Goal: Task Accomplishment & Management: Manage account settings

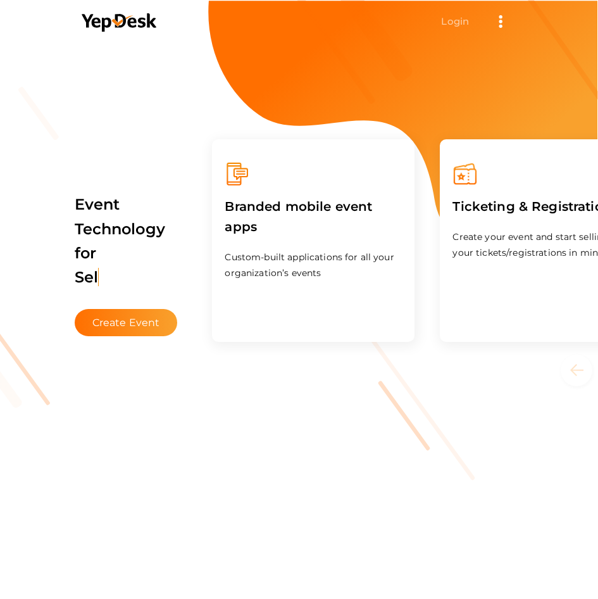
click at [447, 20] on link "Login" at bounding box center [455, 21] width 28 height 12
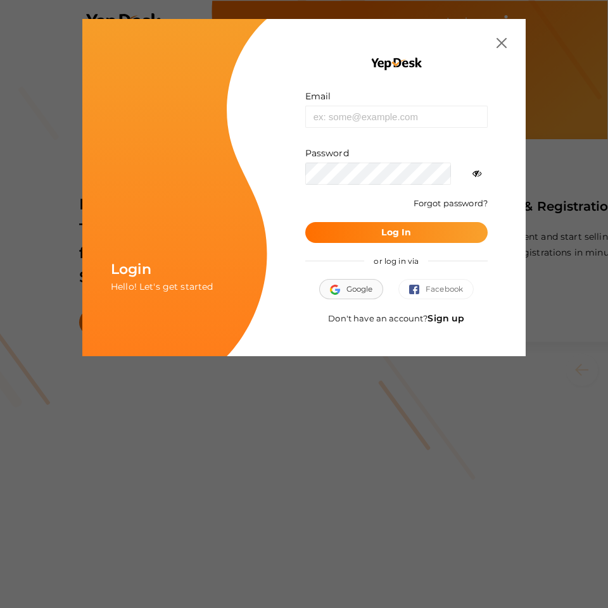
click at [373, 287] on span "Google" at bounding box center [351, 289] width 43 height 13
click at [429, 324] on link "Sign up" at bounding box center [445, 318] width 37 height 11
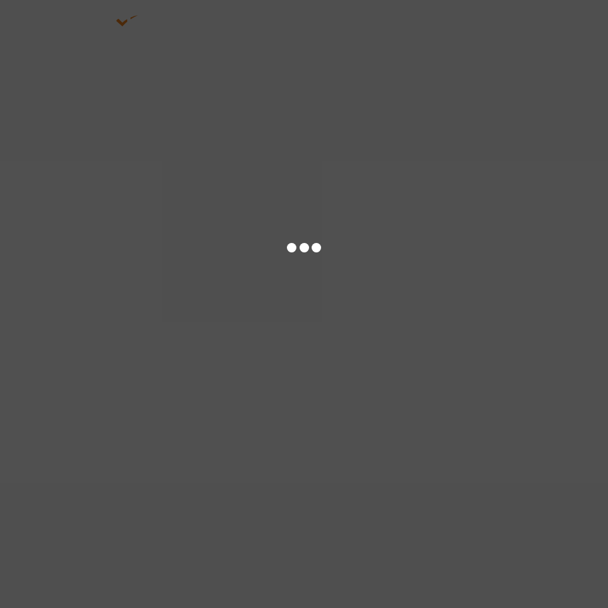
click at [461, 23] on div at bounding box center [304, 304] width 608 height 608
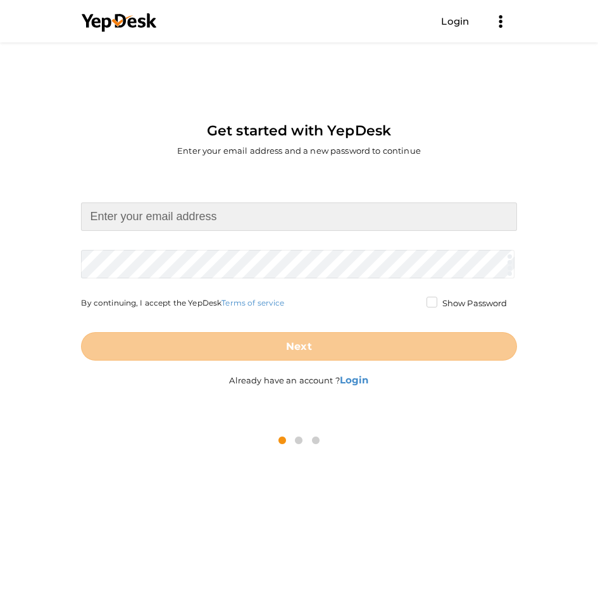
click at [282, 224] on input at bounding box center [299, 217] width 436 height 28
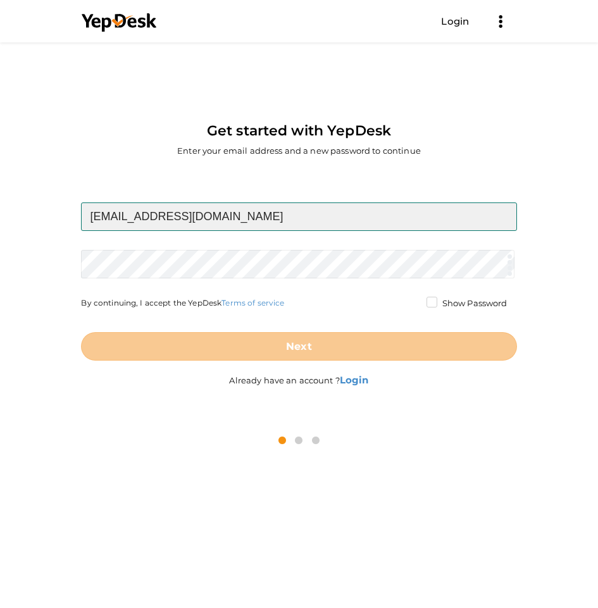
type input "[EMAIL_ADDRESS][DOMAIN_NAME]"
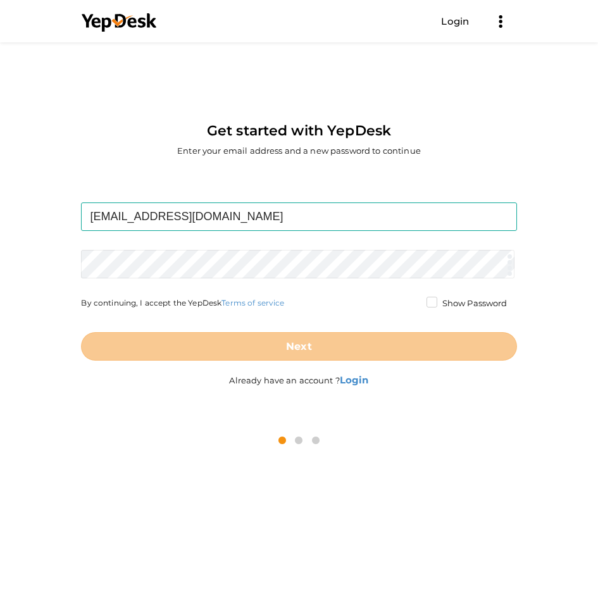
click at [81, 279] on div "royaleclubindia@gmail.com Required. Invalid email. Checking You already have a …" at bounding box center [298, 296] width 579 height 249
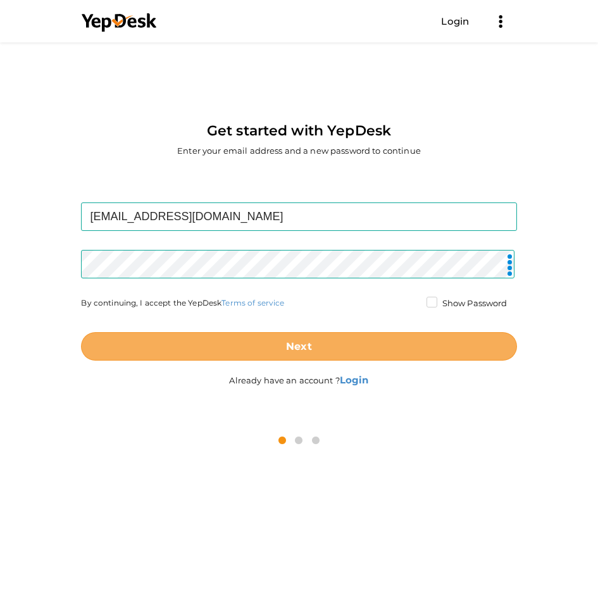
click at [195, 339] on button "Next" at bounding box center [299, 346] width 436 height 28
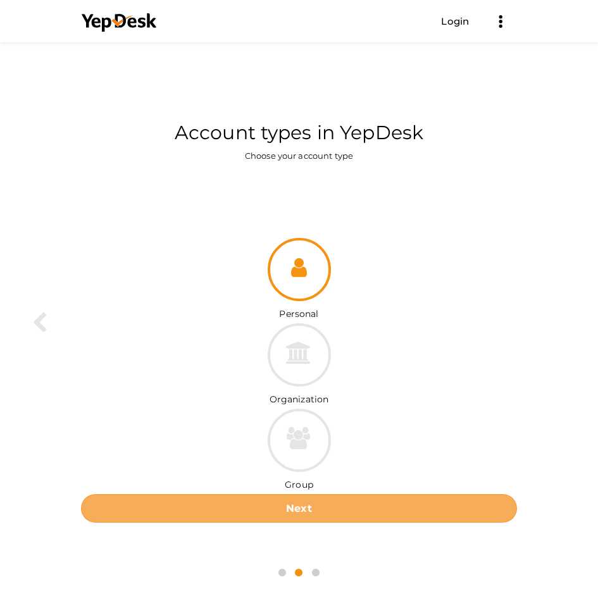
click at [272, 508] on button "Next" at bounding box center [299, 508] width 436 height 28
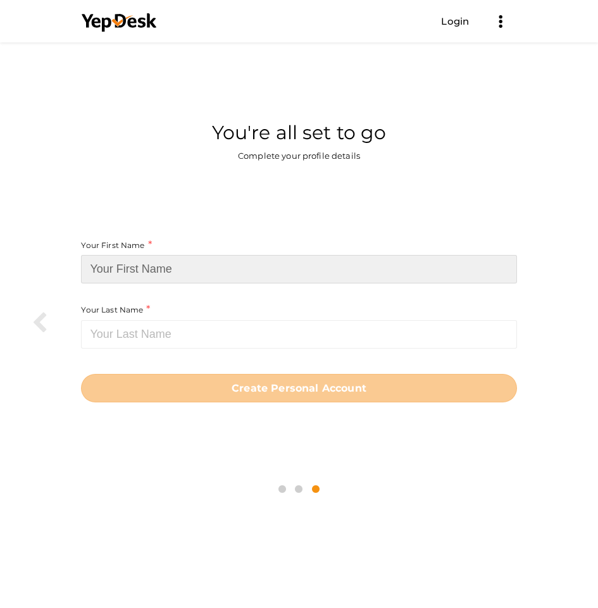
click at [222, 272] on input at bounding box center [299, 269] width 436 height 28
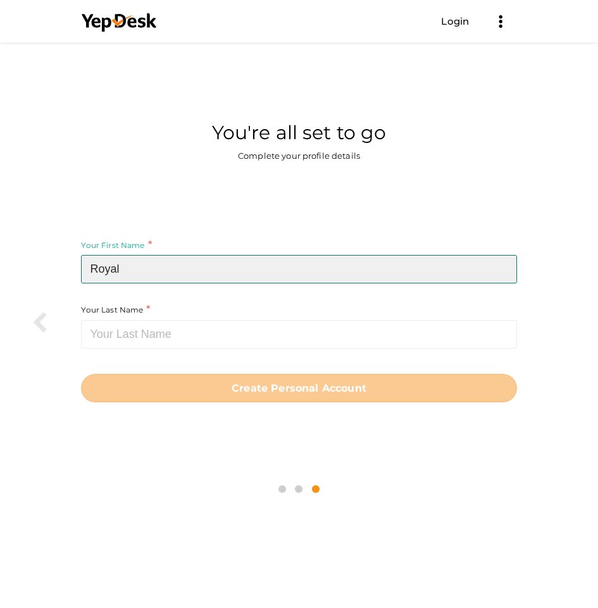
type input "Royal"
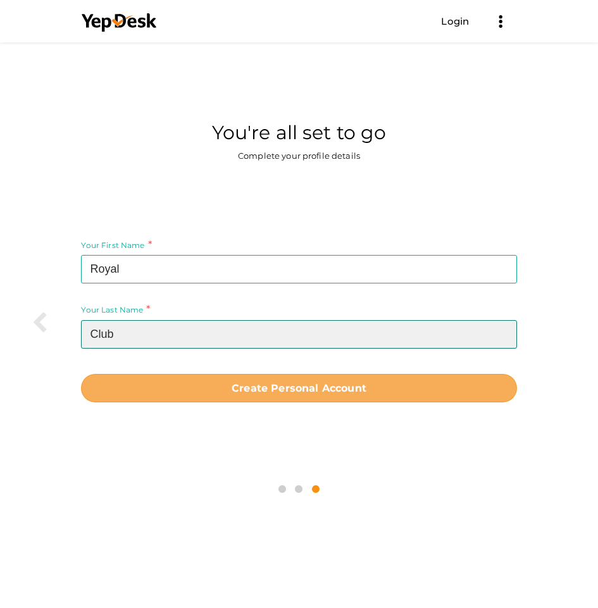
type input "Club"
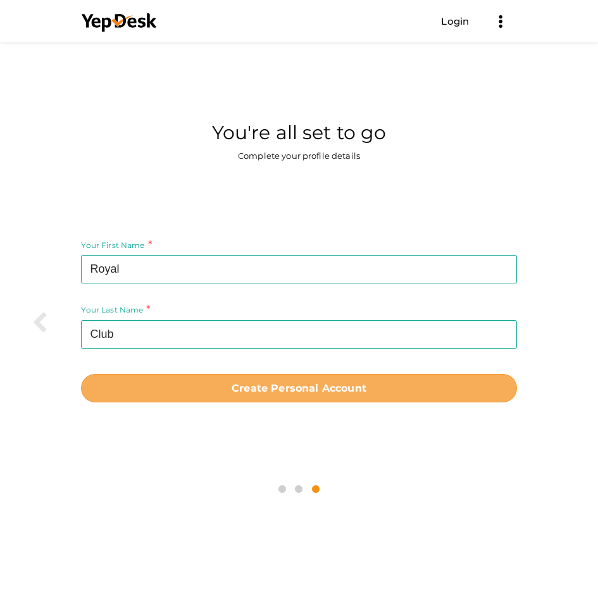
click at [283, 392] on b "Create Personal Account" at bounding box center [299, 388] width 135 height 12
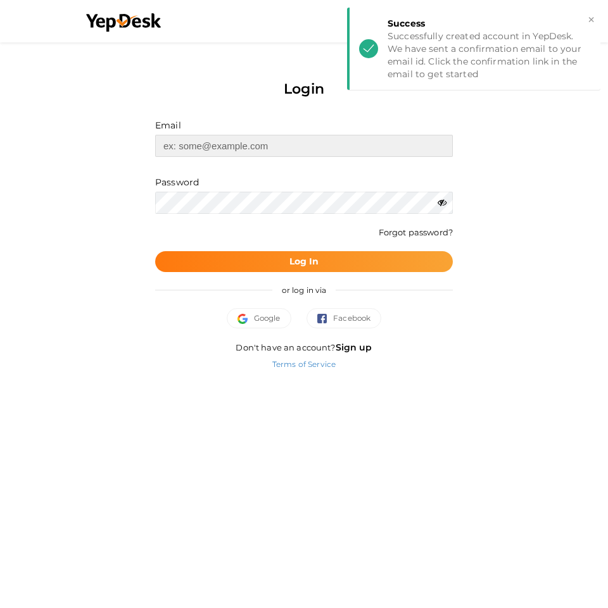
type input "[EMAIL_ADDRESS][DOMAIN_NAME]"
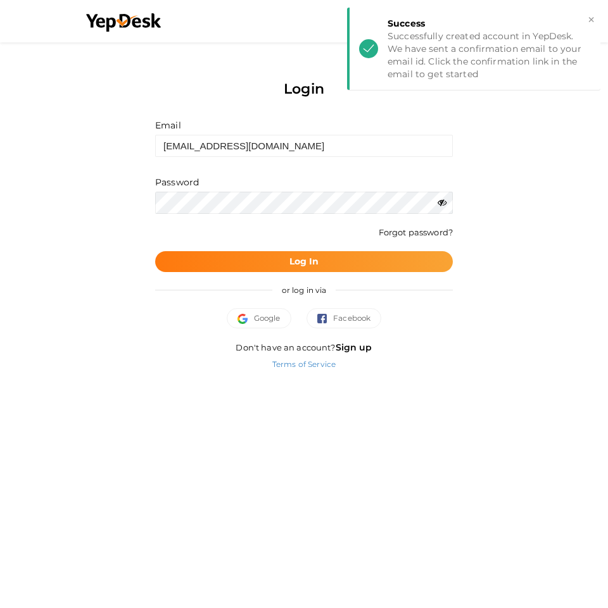
click at [318, 268] on span "Log In" at bounding box center [304, 261] width 30 height 13
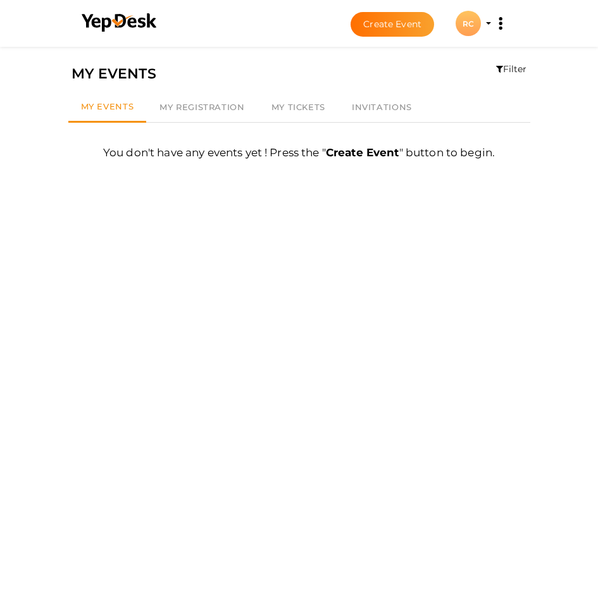
click at [479, 25] on button "RC RC Royal Club royaleclubindia@gmail.com Personal Profile My Events Admin Swi…" at bounding box center [468, 23] width 33 height 27
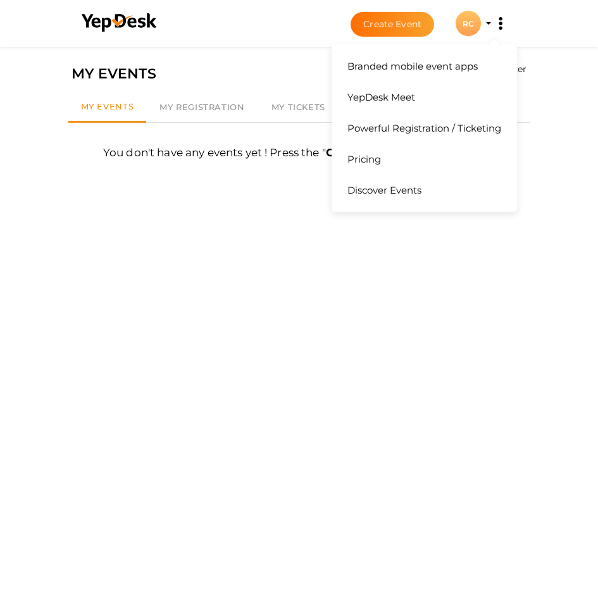
click at [488, 22] on button "Branded mobile event apps YepDesk Meet Powerful Registration / Ticketing Pricin…" at bounding box center [501, 23] width 32 height 27
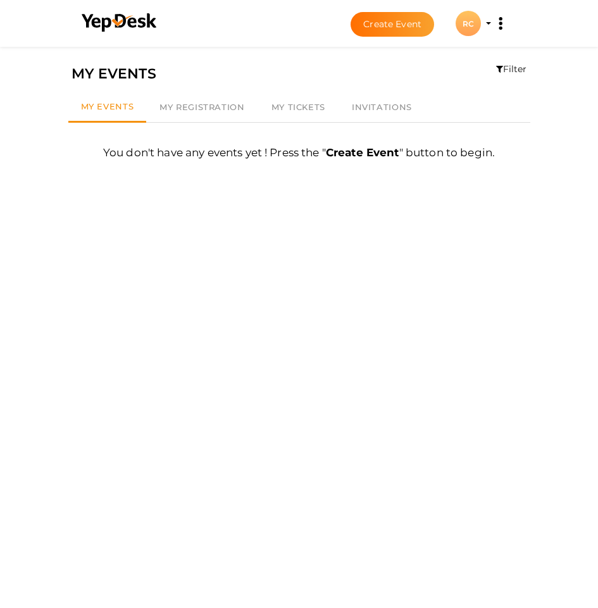
click at [470, 20] on div "RC" at bounding box center [468, 23] width 25 height 25
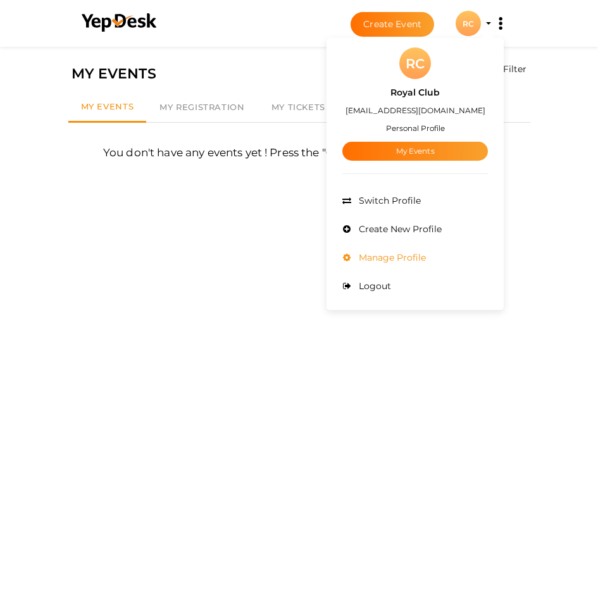
click at [377, 259] on span "Manage Profile" at bounding box center [391, 257] width 70 height 11
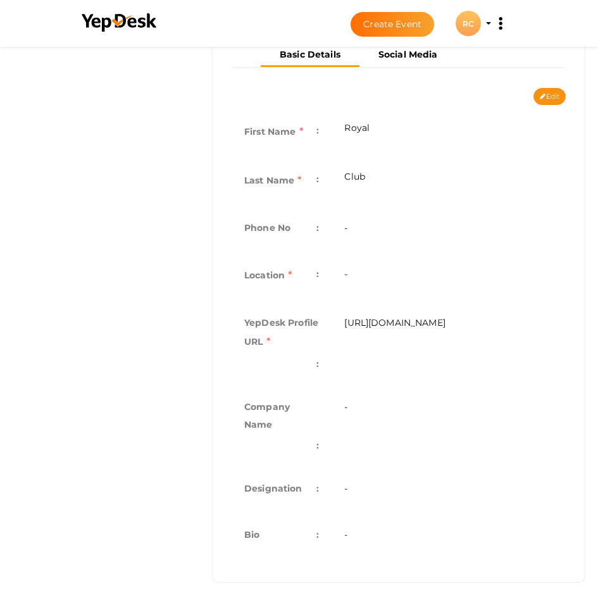
scroll to position [301, 0]
click at [555, 98] on button "Edit" at bounding box center [550, 96] width 32 height 17
type input "Royal"
type input "Club"
type input "royal-club"
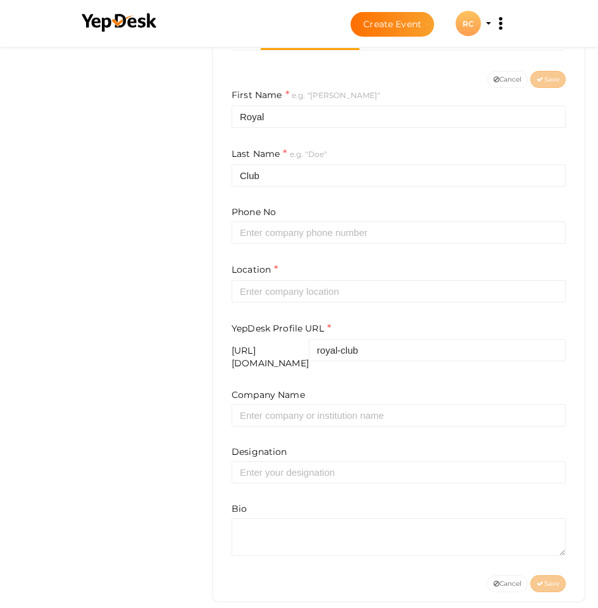
scroll to position [329, 0]
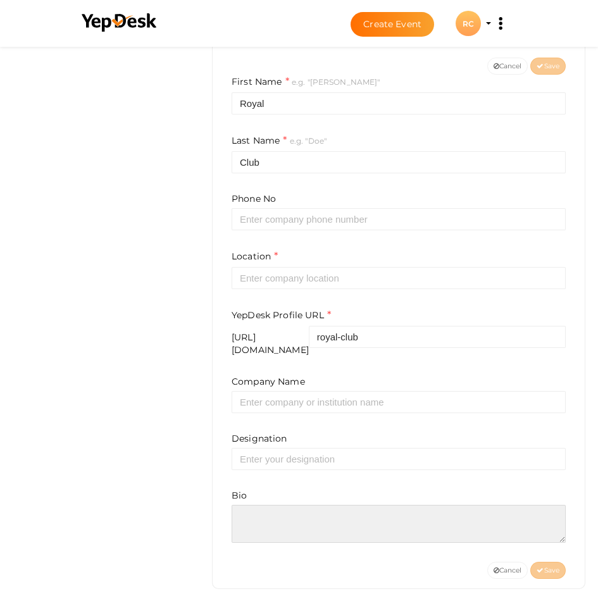
click at [296, 531] on textarea at bounding box center [399, 524] width 334 height 38
paste textarea "<p dir="auto">Hey Bangalore peeps! We&rsquo;re an escort service making downtim…"
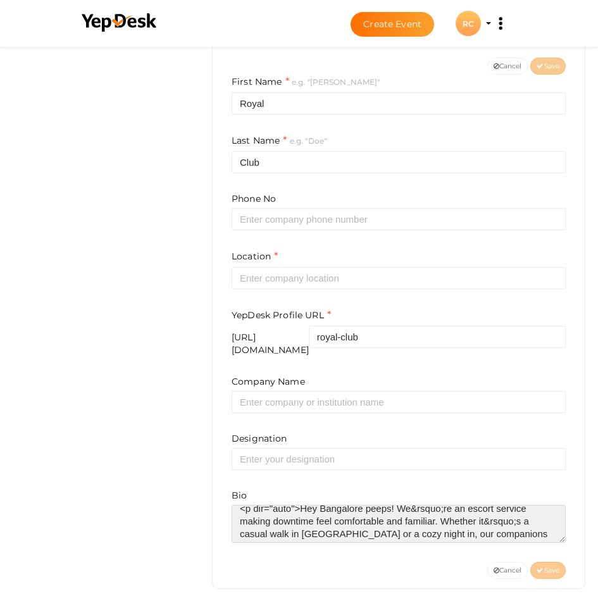
scroll to position [0, 0]
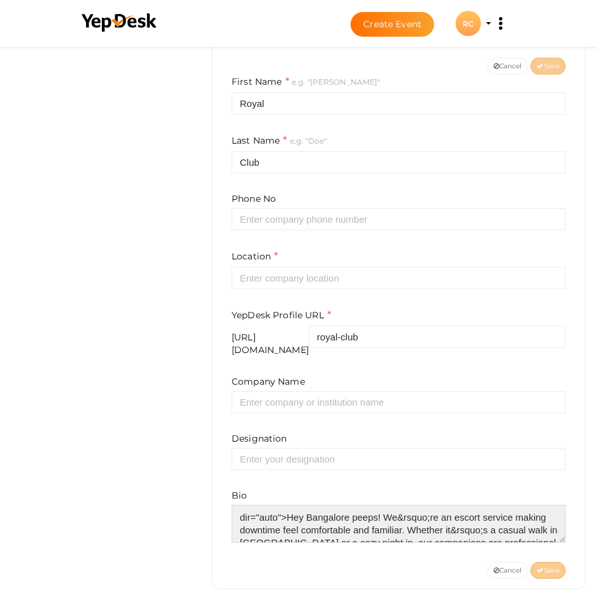
drag, startPoint x: 253, startPoint y: 510, endPoint x: 231, endPoint y: 508, distance: 22.2
click at [232, 508] on textarea at bounding box center [399, 524] width 334 height 38
drag, startPoint x: 286, startPoint y: 510, endPoint x: 222, endPoint y: 510, distance: 64.6
click at [222, 510] on div "First Name e.g. "John" Royal Last Name e.g. "Doe" Club Phone No Location YepDes…" at bounding box center [398, 318] width 353 height 487
type textarea "Hey Bangalore peeps! We&rsquo;re an escort service making downtime feel comfort…"
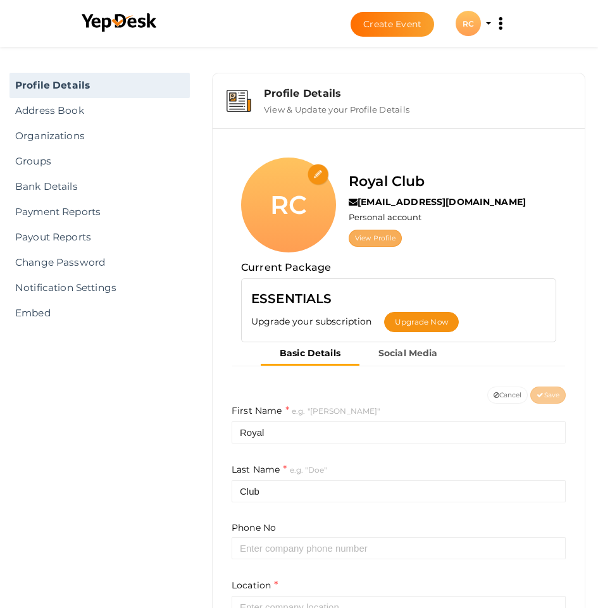
click at [376, 240] on link "View Profile" at bounding box center [375, 238] width 53 height 17
click at [317, 173] on input "file" at bounding box center [319, 175] width 22 height 22
type input "C:\fakepath\Royal escortclub logo.png"
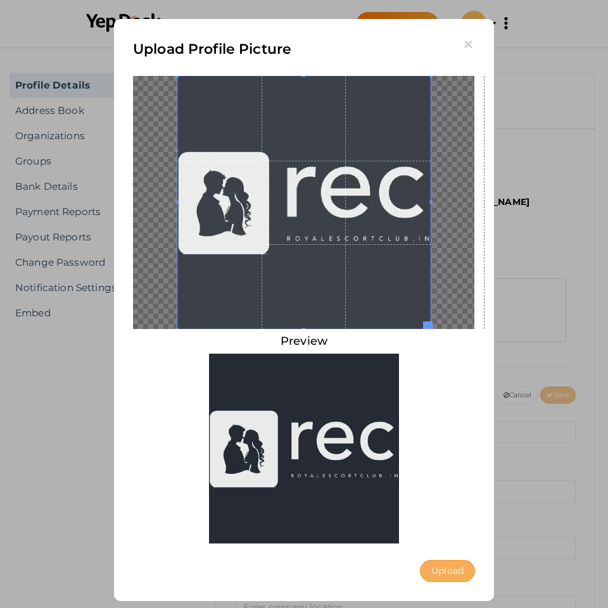
click at [451, 579] on button "Upload" at bounding box center [447, 571] width 55 height 22
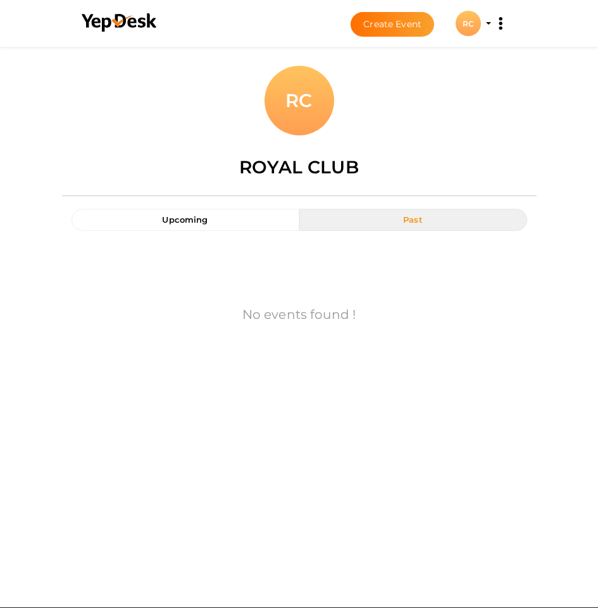
click at [415, 228] on button "Past" at bounding box center [413, 220] width 228 height 22
click at [334, 89] on div "RC" at bounding box center [300, 101] width 70 height 70
click at [484, 29] on li "Create Event RC RC Royal Club [EMAIL_ADDRESS][DOMAIN_NAME] Personal Profile My …" at bounding box center [299, 24] width 455 height 46
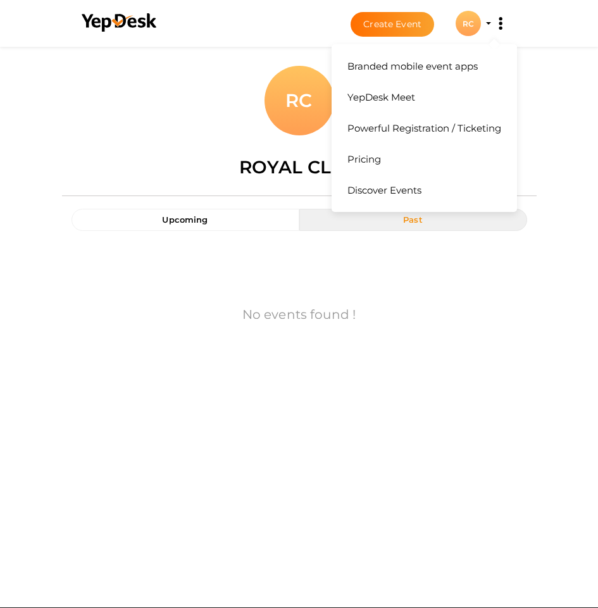
click at [502, 22] on icon at bounding box center [501, 23] width 3 height 3
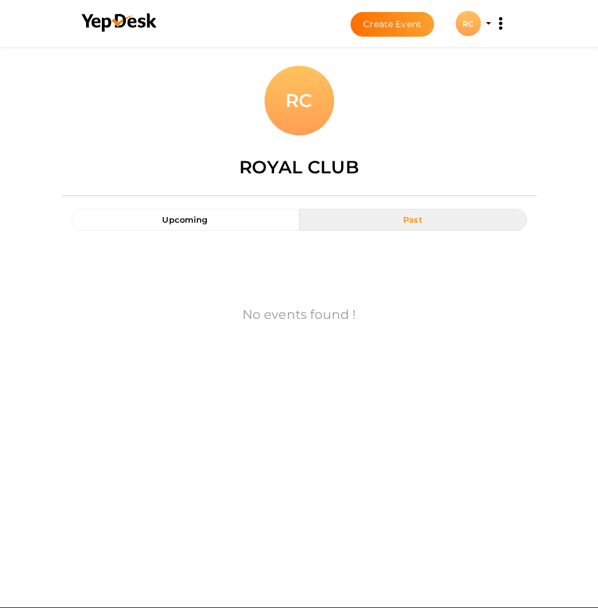
click at [547, 85] on div "Upload Image RC Royal Club Upcoming Past No events found ! First 1 Last" at bounding box center [299, 225] width 598 height 369
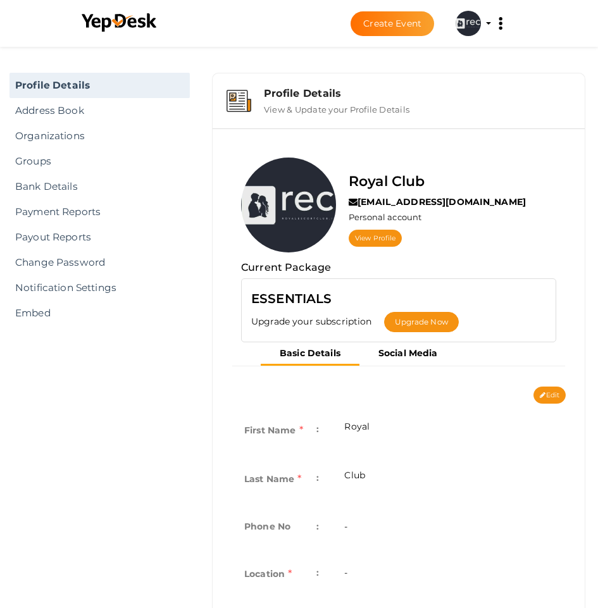
click at [355, 106] on label "View & Update your Profile Details" at bounding box center [337, 106] width 146 height 15
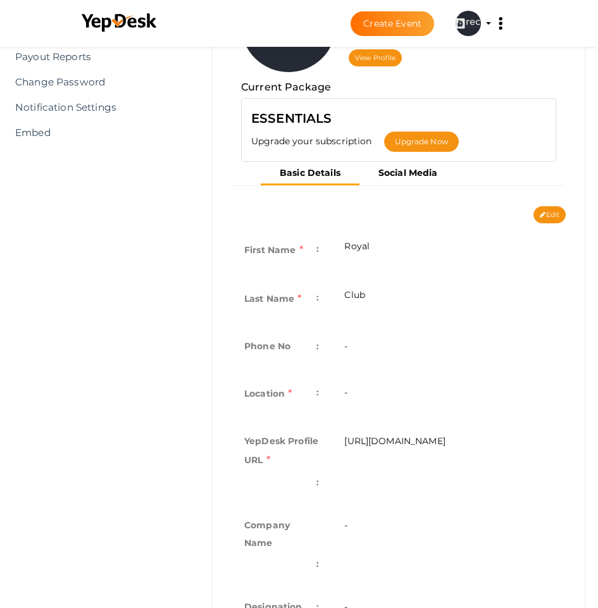
scroll to position [190, 0]
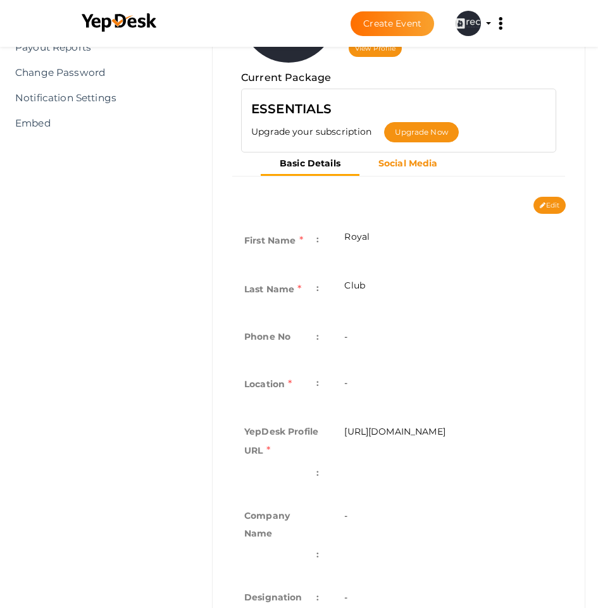
click at [401, 158] on button "Social Media" at bounding box center [409, 163] width 98 height 21
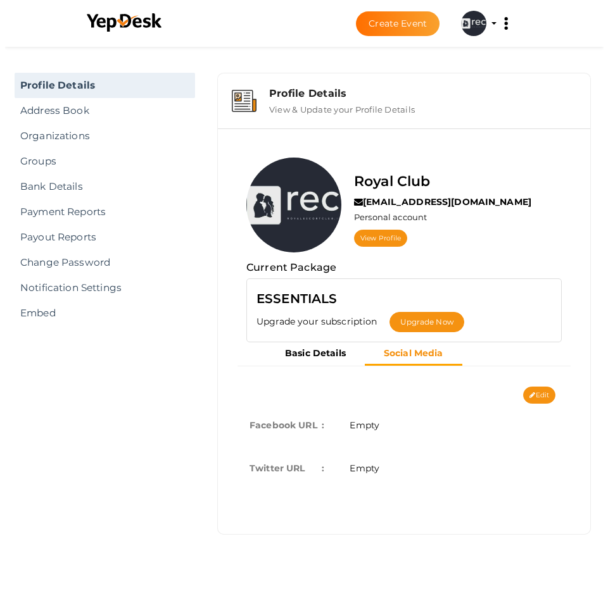
scroll to position [0, 0]
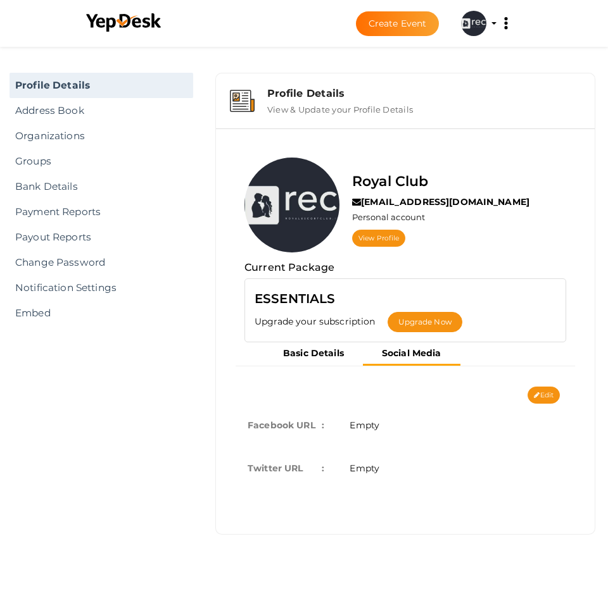
click at [531, 394] on div "Facebook URL : Empty Twitter URL : Empty" at bounding box center [405, 438] width 360 height 103
click at [537, 399] on div "Facebook URL : Empty Twitter URL : Empty" at bounding box center [405, 438] width 360 height 103
click at [541, 398] on div "Facebook URL : Empty Twitter URL : Empty" at bounding box center [405, 438] width 360 height 103
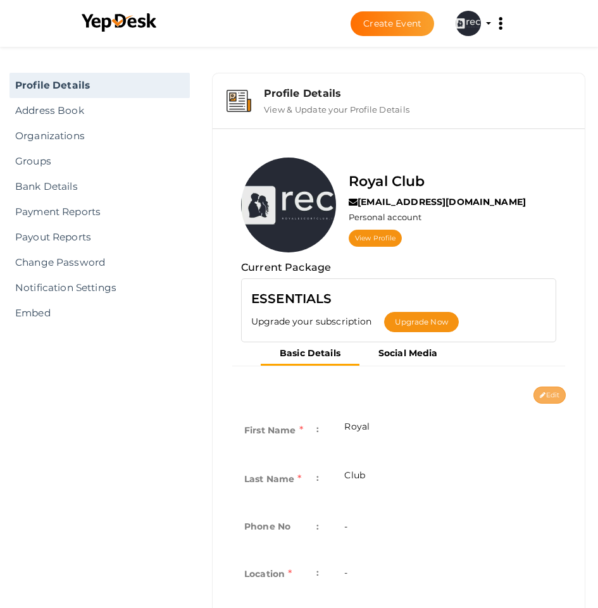
click at [540, 396] on icon at bounding box center [543, 396] width 6 height 7
type input "Royal"
type input "Club"
type input "royal-club"
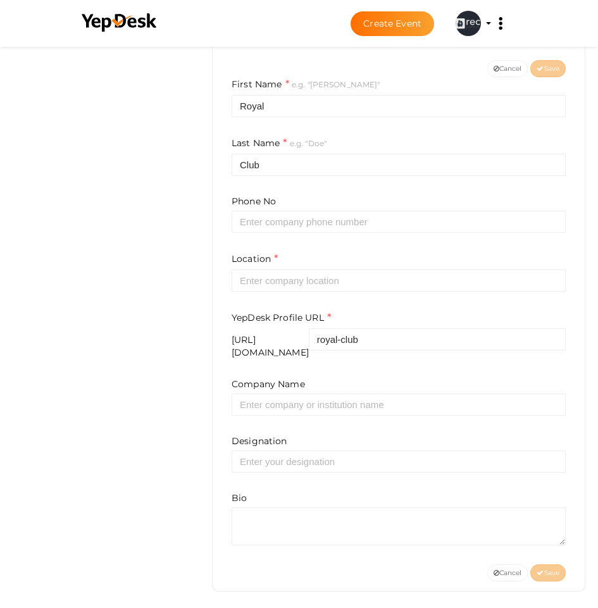
scroll to position [329, 0]
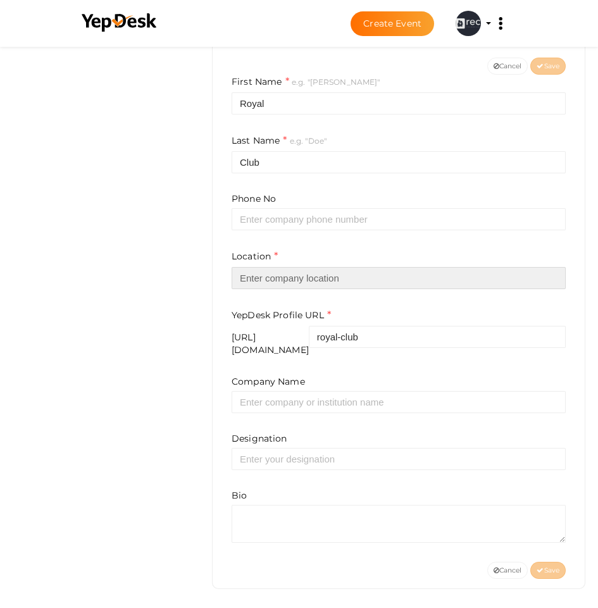
click at [319, 283] on input "text" at bounding box center [399, 278] width 334 height 22
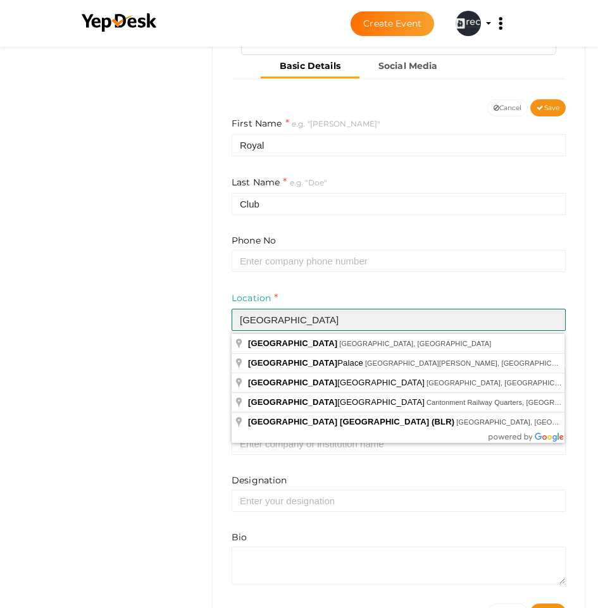
scroll to position [266, 0]
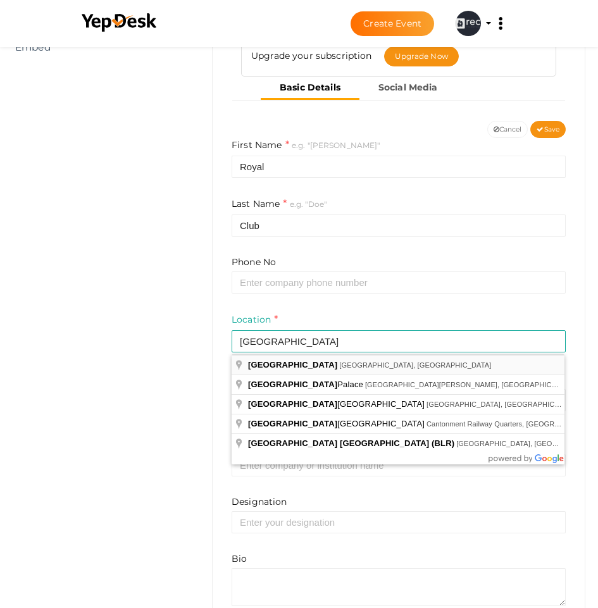
type input "[GEOGRAPHIC_DATA], [GEOGRAPHIC_DATA], [GEOGRAPHIC_DATA]"
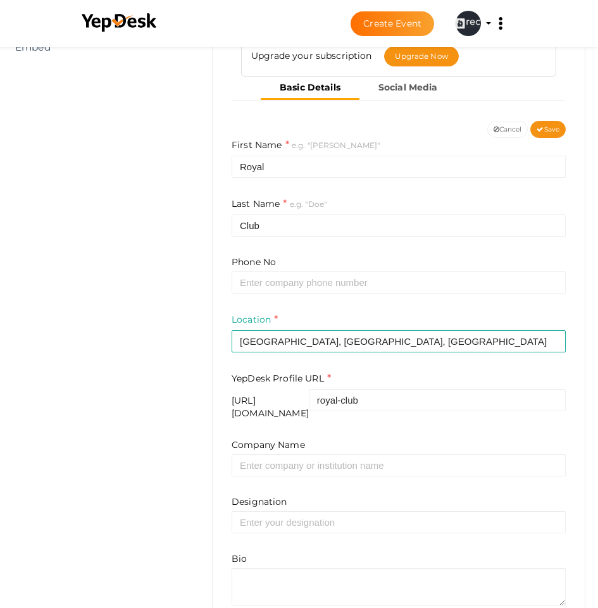
click at [290, 405] on div "https://www.yepdesk.com/profile/" at bounding box center [270, 406] width 77 height 25
copy div "https://www.yepdesk.com/profile/"
click at [208, 346] on div "Profile Details View & Update your Profile Details Royal Club royaleclubindia@g…" at bounding box center [398, 240] width 399 height 878
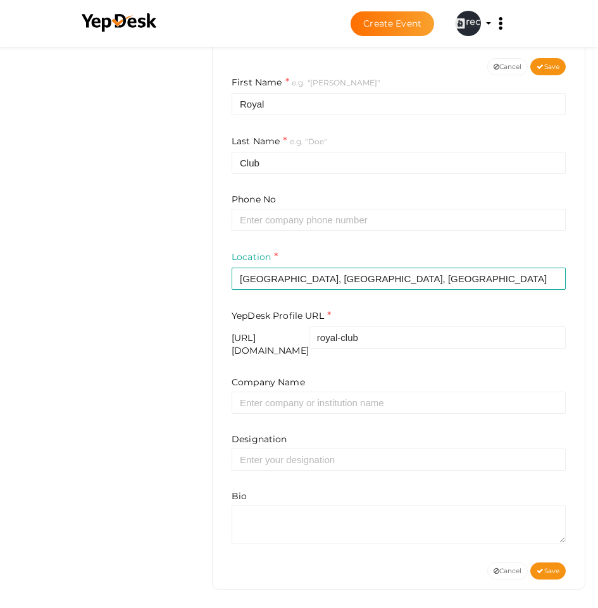
scroll to position [329, 0]
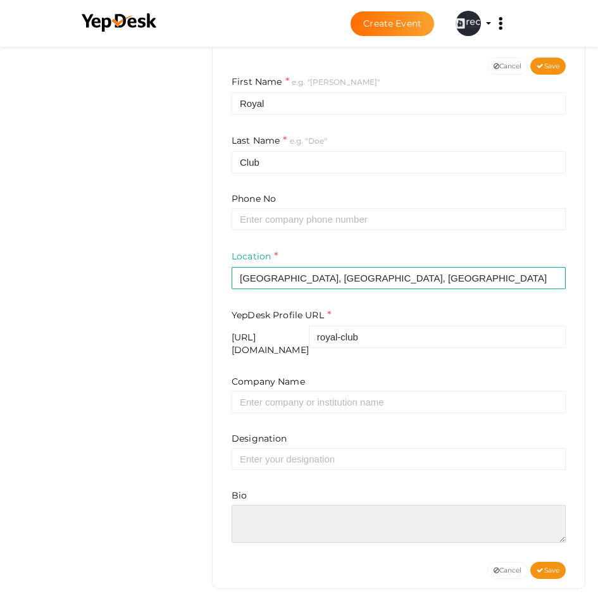
click at [287, 511] on textarea at bounding box center [399, 524] width 334 height 38
click at [338, 527] on textarea at bounding box center [399, 524] width 334 height 38
paste textarea "<p dir="auto">Hey Bangalore peeps! We&rsquo;re an escort service making downtim…"
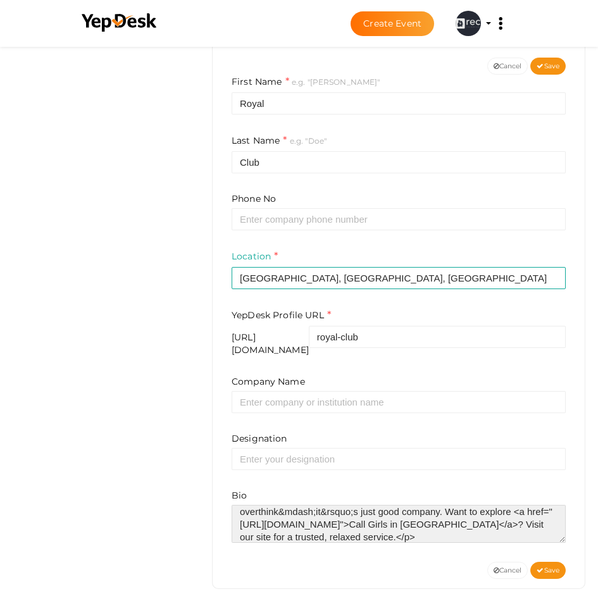
scroll to position [76, 0]
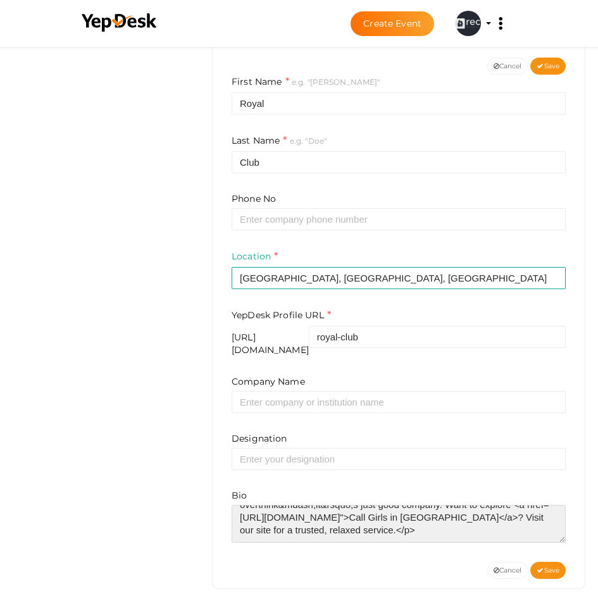
drag, startPoint x: 512, startPoint y: 529, endPoint x: 487, endPoint y: 530, distance: 24.7
click at [487, 530] on textarea at bounding box center [399, 524] width 334 height 38
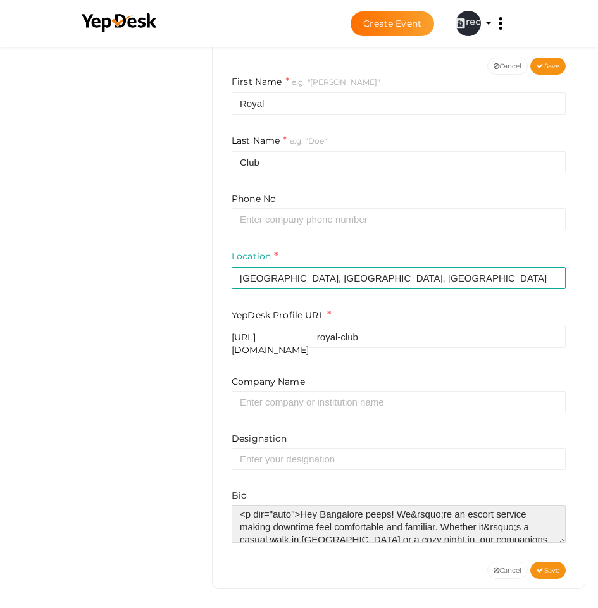
scroll to position [0, 0]
drag, startPoint x: 300, startPoint y: 510, endPoint x: 227, endPoint y: 512, distance: 73.5
click at [227, 512] on div "First Name e.g. "John" Royal Last Name e.g. "Doe" Club Phone No Location Bangal…" at bounding box center [398, 318] width 353 height 487
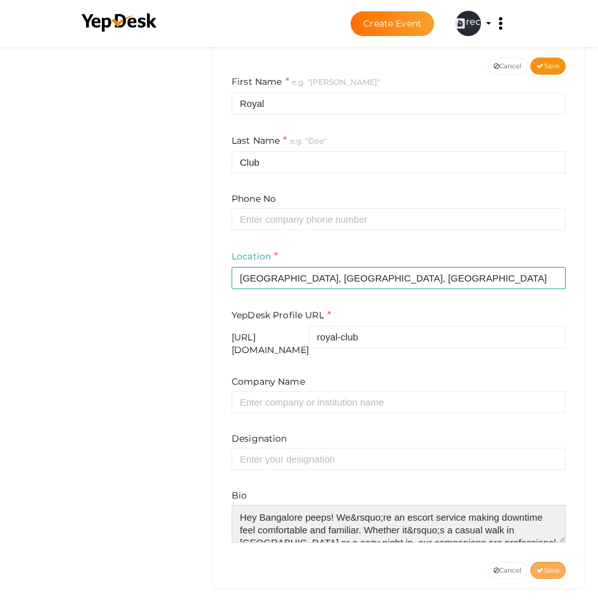
type textarea "Hey Bangalore peeps! We&rsquo;re an escort service making downtime feel comfort…"
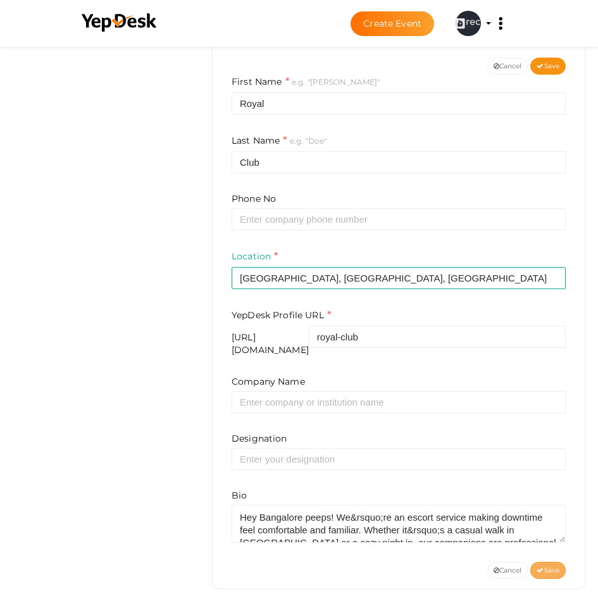
click at [551, 567] on span "Save" at bounding box center [548, 571] width 23 height 8
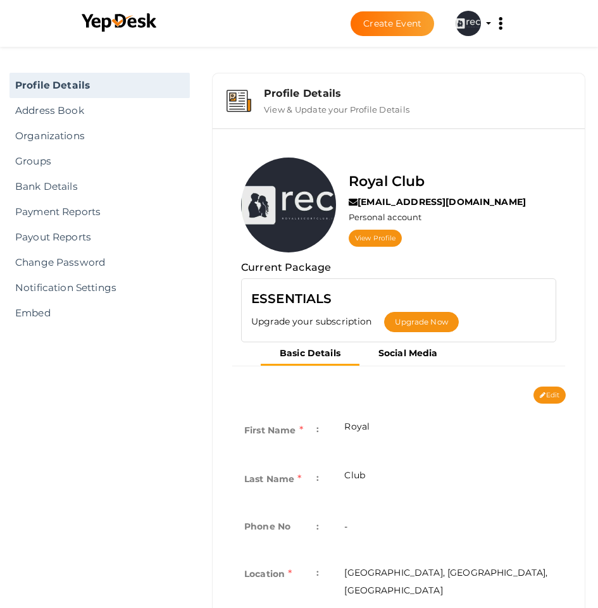
click at [465, 20] on img at bounding box center [468, 23] width 25 height 25
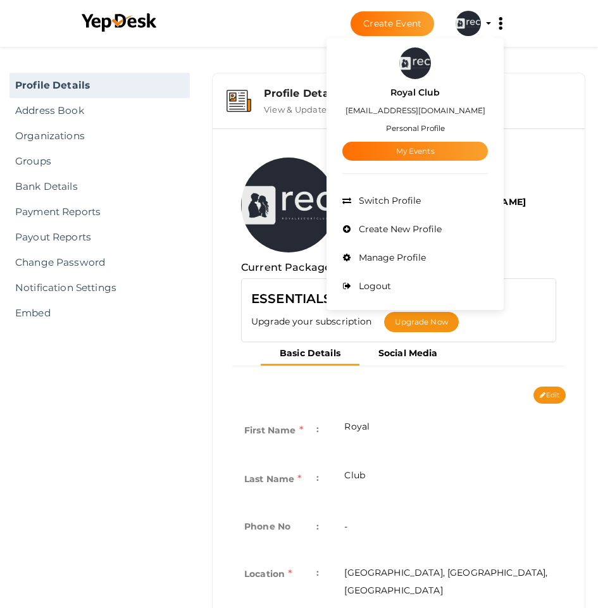
click at [567, 233] on div "Royal Club royaleclubindia@gmail.com Personal account View Profile Current Pack…" at bounding box center [398, 297] width 353 height 317
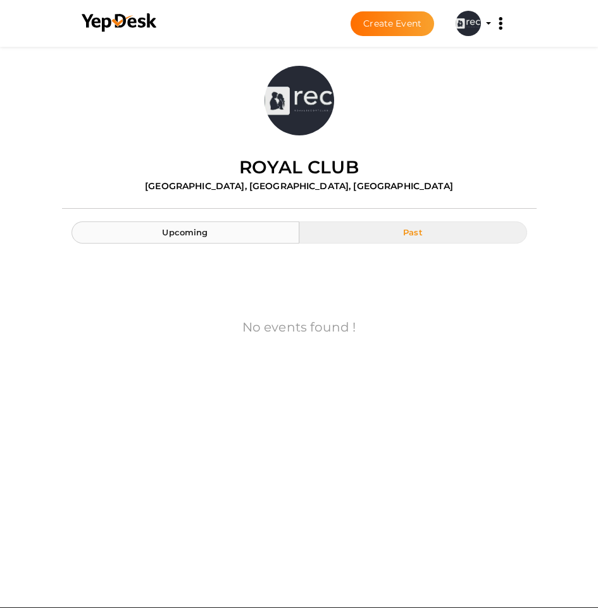
click at [186, 236] on span "Upcoming" at bounding box center [185, 232] width 46 height 10
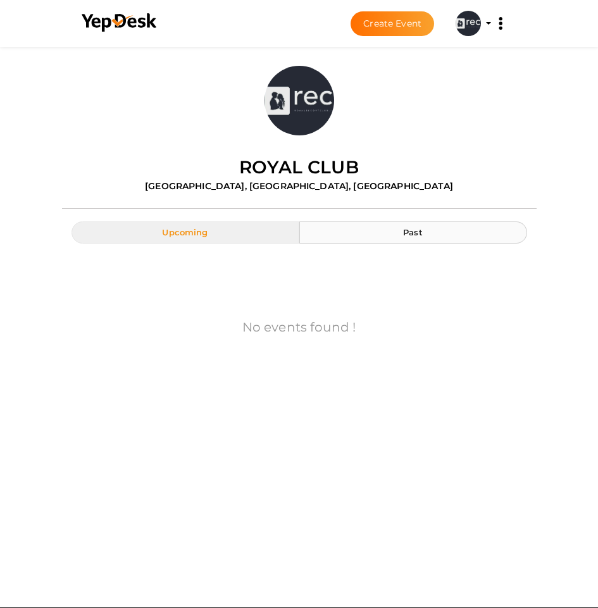
click at [386, 235] on button "Past" at bounding box center [413, 233] width 228 height 22
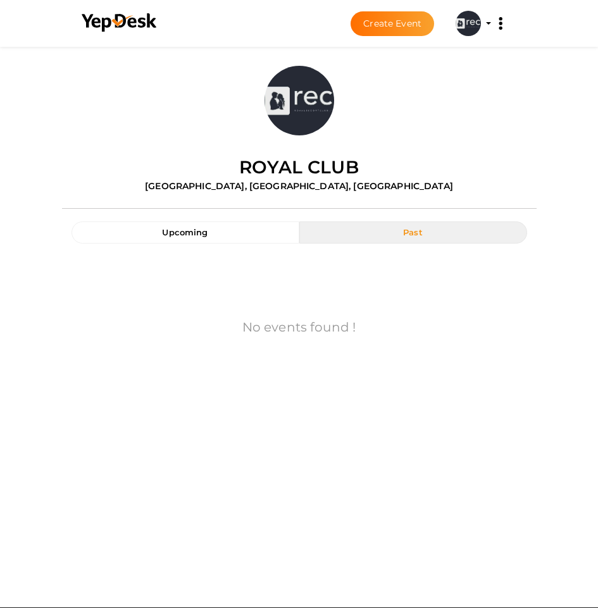
click at [334, 110] on img at bounding box center [300, 101] width 70 height 70
click at [334, 116] on img at bounding box center [300, 101] width 70 height 70
click at [140, 200] on div "Upcoming Past" at bounding box center [300, 220] width 456 height 48
click at [145, 182] on label "[GEOGRAPHIC_DATA], [GEOGRAPHIC_DATA], [GEOGRAPHIC_DATA]" at bounding box center [299, 186] width 308 height 13
click at [483, 24] on span "Create Event Royal Club royaleclubindia@gmail.com Personal Profile My Events Ad…" at bounding box center [410, 23] width 150 height 27
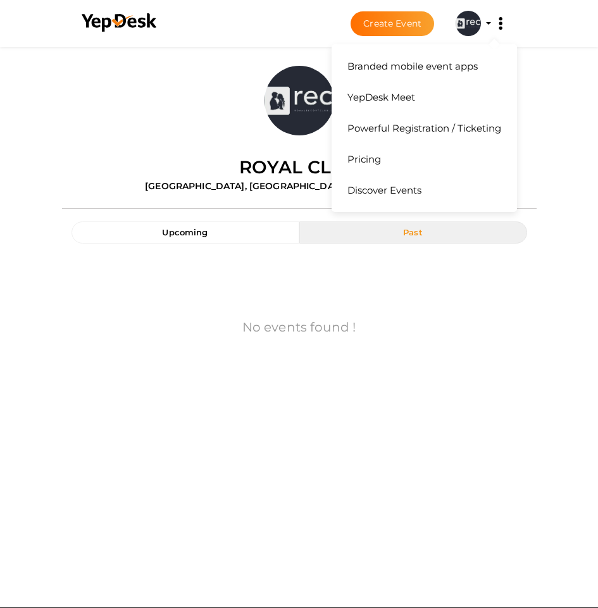
click at [491, 25] on button "Branded mobile event apps YepDesk Meet Powerful Registration / Ticketing Pricin…" at bounding box center [501, 23] width 32 height 27
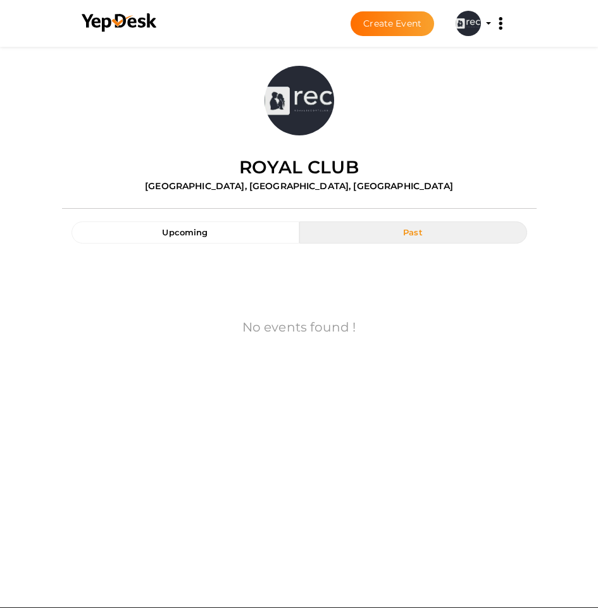
click at [562, 183] on div "Upload Image Royal Club Bangalore, Karnataka, India Upcoming Past No events fou…" at bounding box center [299, 232] width 598 height 382
click at [481, 24] on profile-pic at bounding box center [468, 22] width 25 height 9
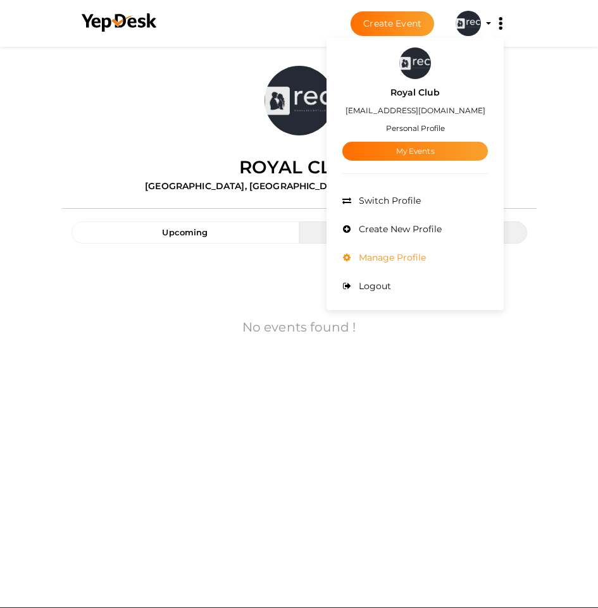
drag, startPoint x: 367, startPoint y: 258, endPoint x: 353, endPoint y: 254, distance: 14.4
click at [356, 254] on span "Manage Profile" at bounding box center [391, 257] width 70 height 11
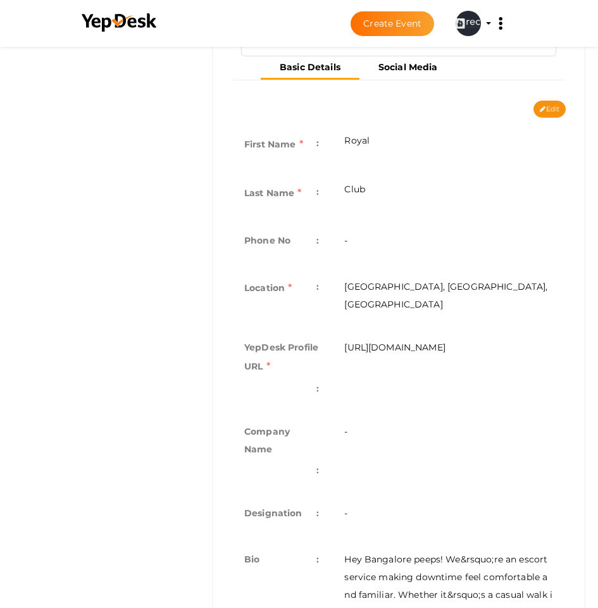
scroll to position [239, 0]
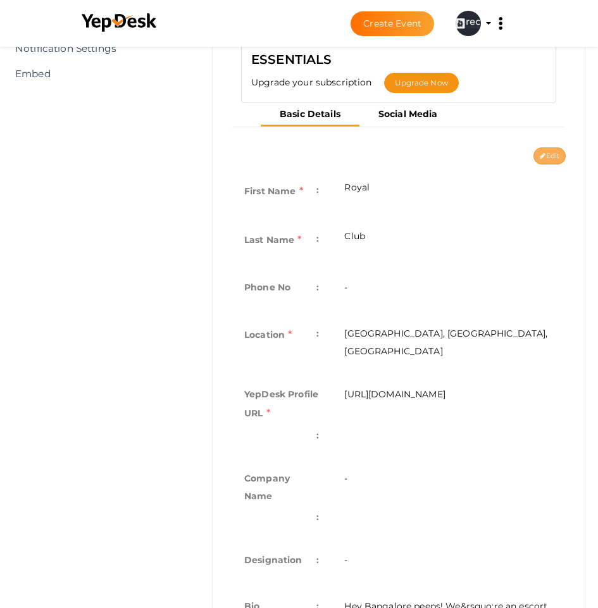
click at [548, 161] on button "Edit" at bounding box center [550, 156] width 32 height 17
type input "Royal"
type input "Club"
type input "[GEOGRAPHIC_DATA], [GEOGRAPHIC_DATA], [GEOGRAPHIC_DATA]"
type input "royal-club"
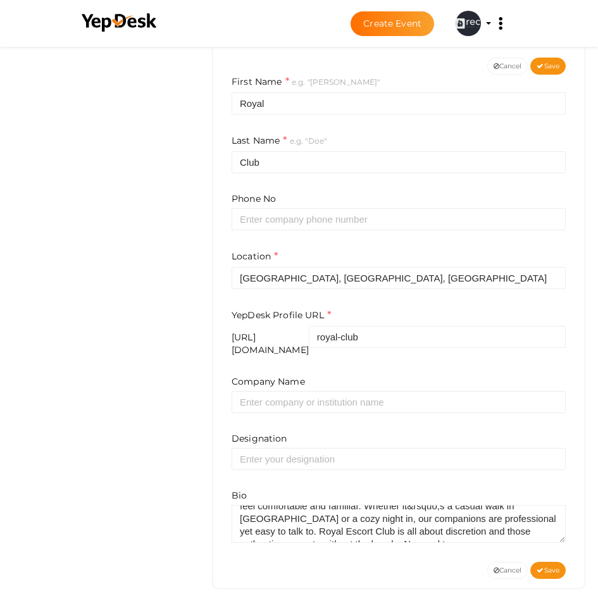
scroll to position [76, 0]
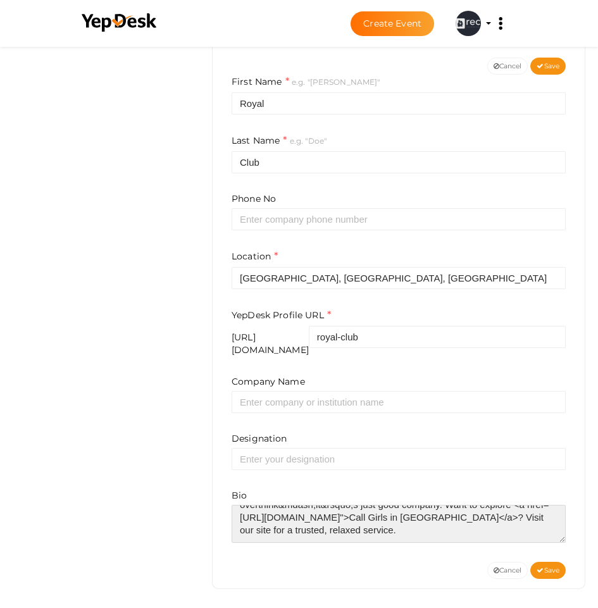
click at [363, 523] on textarea at bounding box center [399, 524] width 334 height 38
paste textarea "’re an escort service making downtime feel comfortable and familiar. Whether it…"
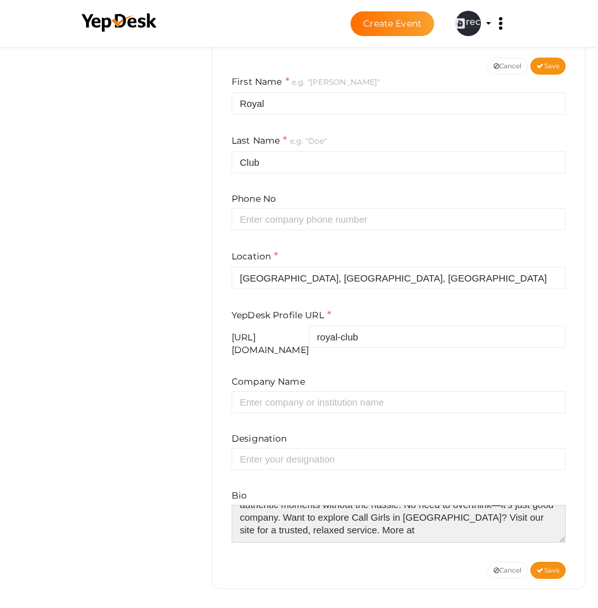
click at [369, 526] on textarea at bounding box center [399, 524] width 334 height 38
paste textarea "https://royalescortclub.in/call-girls-in-bangalore/"
type textarea "Hey Bangalore peeps! We’re an escort service making downtime feel comfortable a…"
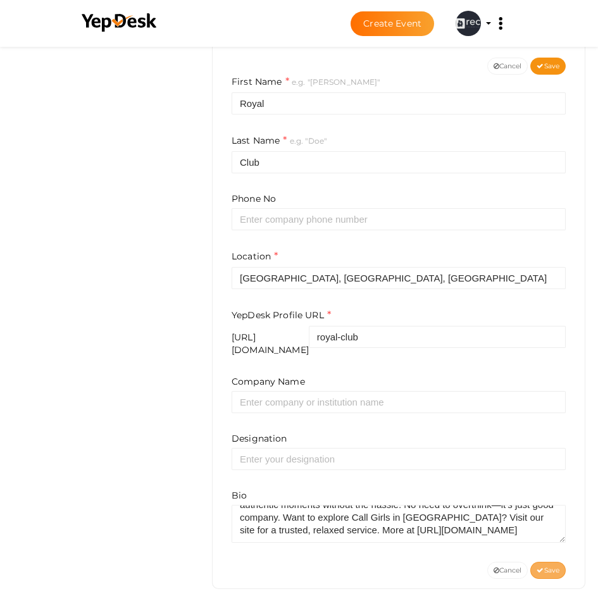
click at [548, 567] on span "Save" at bounding box center [548, 571] width 23 height 8
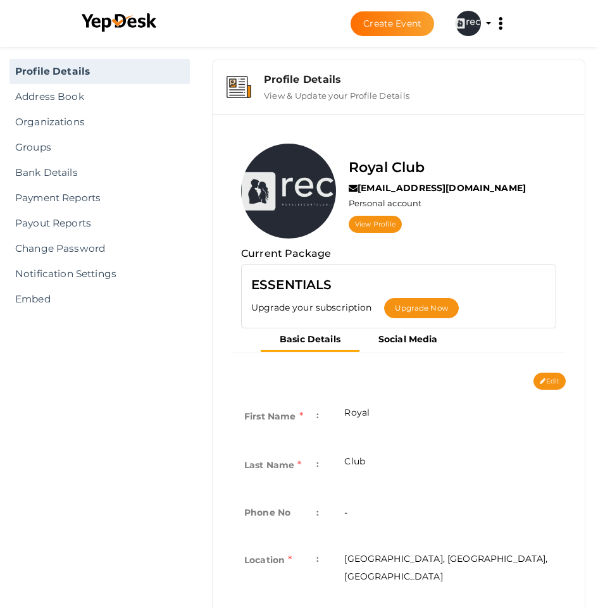
scroll to position [0, 0]
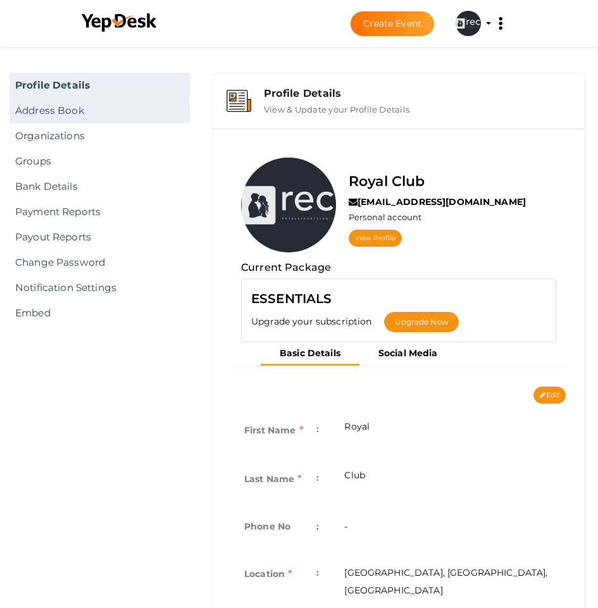
click at [49, 111] on link "Address Book" at bounding box center [99, 110] width 180 height 25
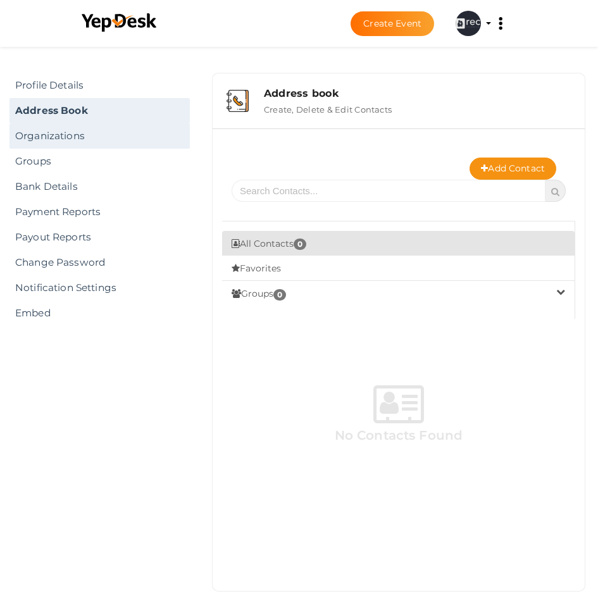
click at [56, 134] on link "Organizations" at bounding box center [99, 135] width 180 height 25
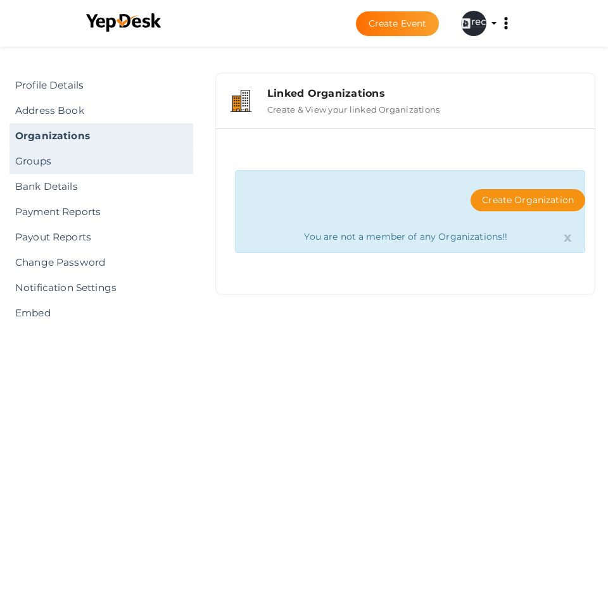
click at [56, 165] on link "Groups" at bounding box center [101, 161] width 184 height 25
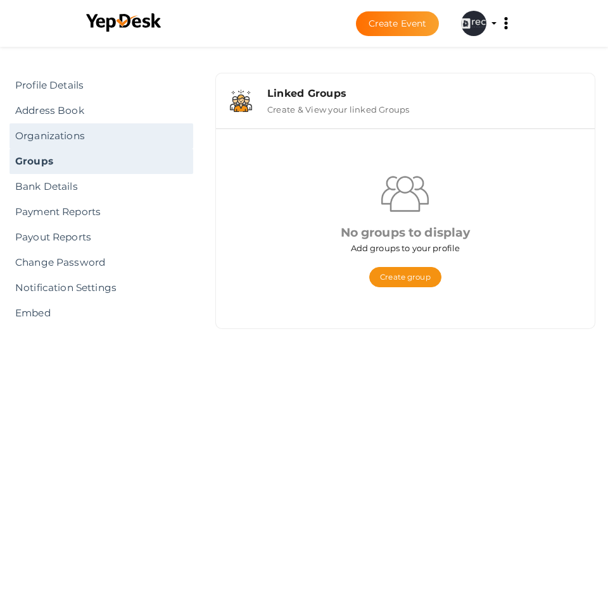
click at [62, 132] on link "Organizations" at bounding box center [101, 135] width 184 height 25
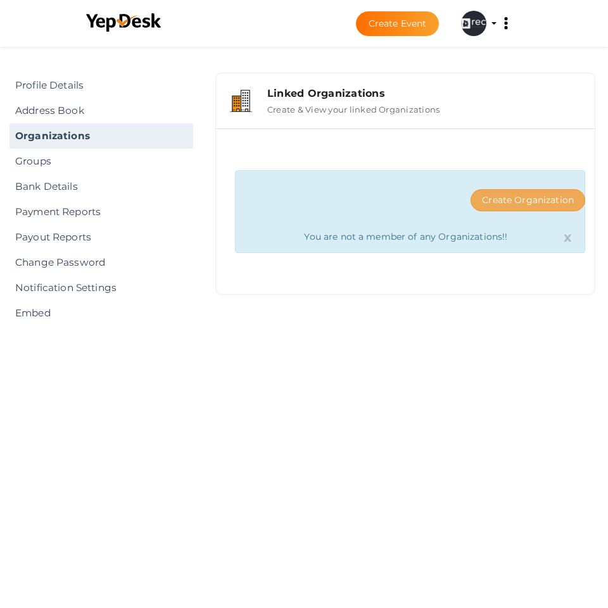
click at [509, 201] on button "Create Organization" at bounding box center [527, 200] width 115 height 22
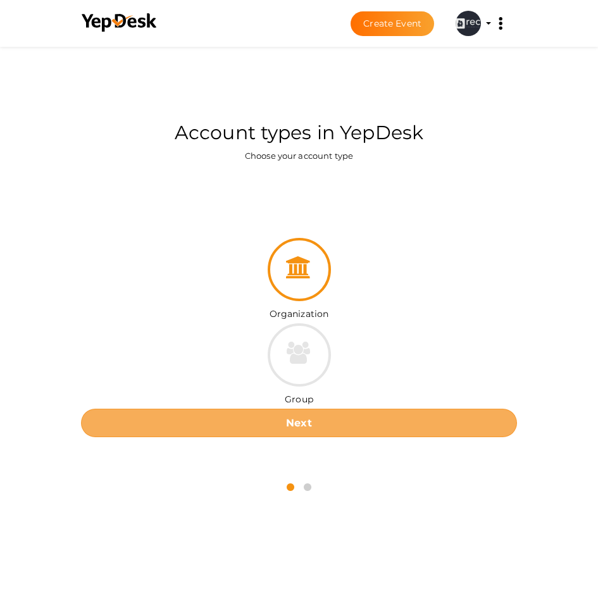
click at [297, 412] on button "Next" at bounding box center [299, 423] width 436 height 28
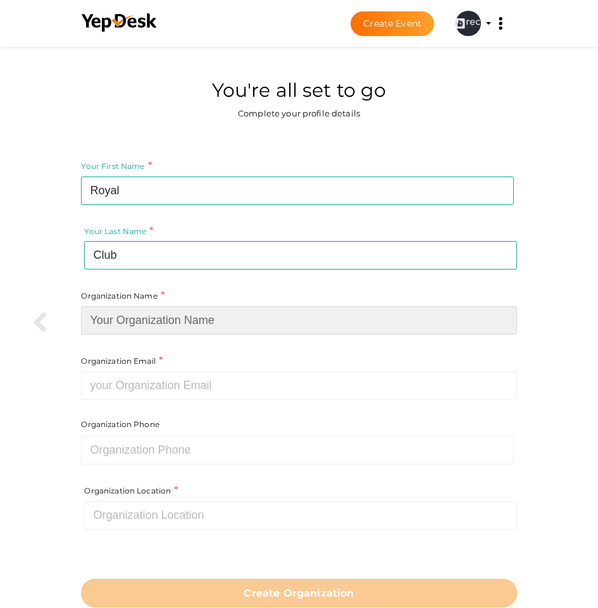
click at [234, 324] on input at bounding box center [299, 320] width 436 height 28
type input "Royal Escort Club"
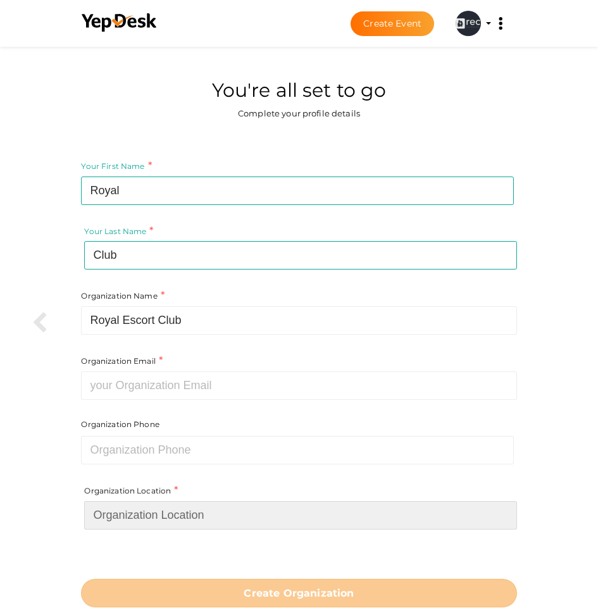
type input "[GEOGRAPHIC_DATA]"
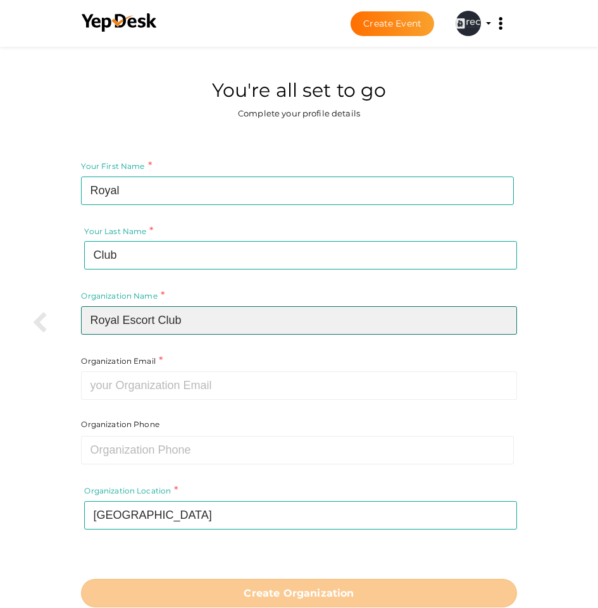
type input "Royal Escort Club"
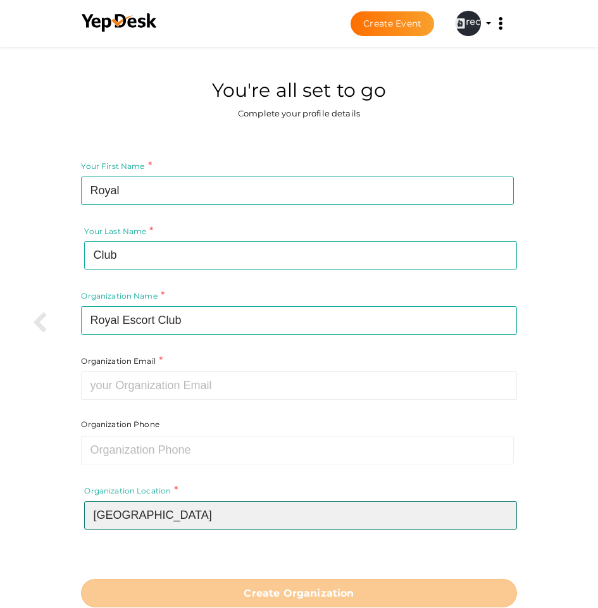
click at [166, 515] on input "[GEOGRAPHIC_DATA]" at bounding box center [300, 515] width 432 height 28
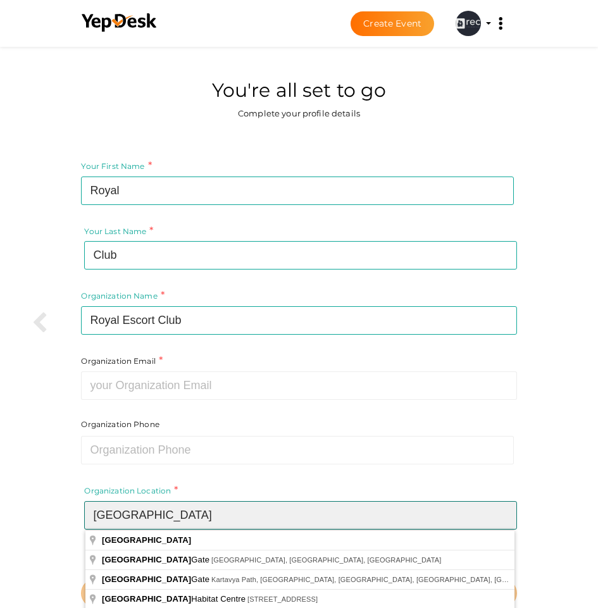
type input "[GEOGRAPHIC_DATA]"
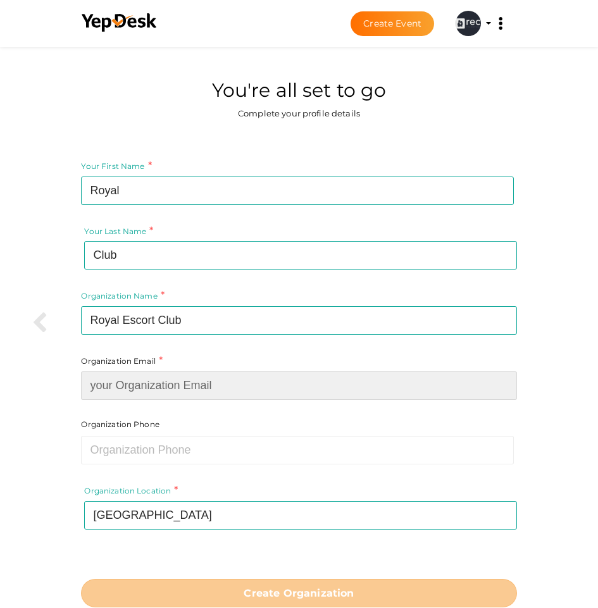
click at [149, 391] on input at bounding box center [299, 386] width 436 height 28
click at [186, 385] on input at bounding box center [299, 386] width 436 height 28
paste input "r.oyaleclubindia@gmail.com"
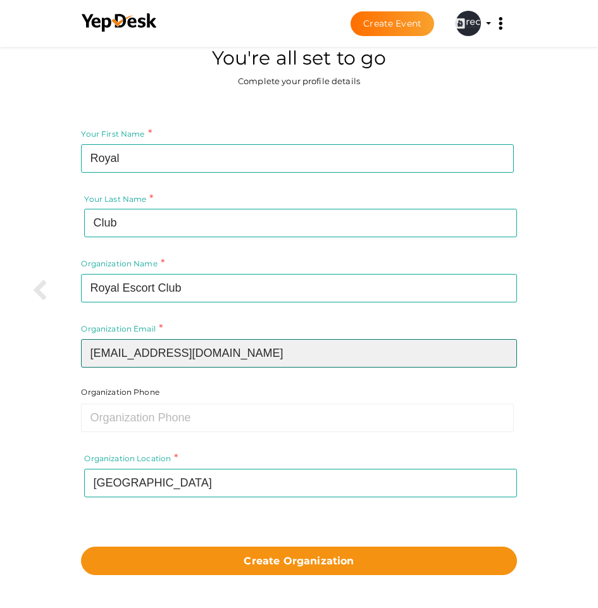
scroll to position [63, 0]
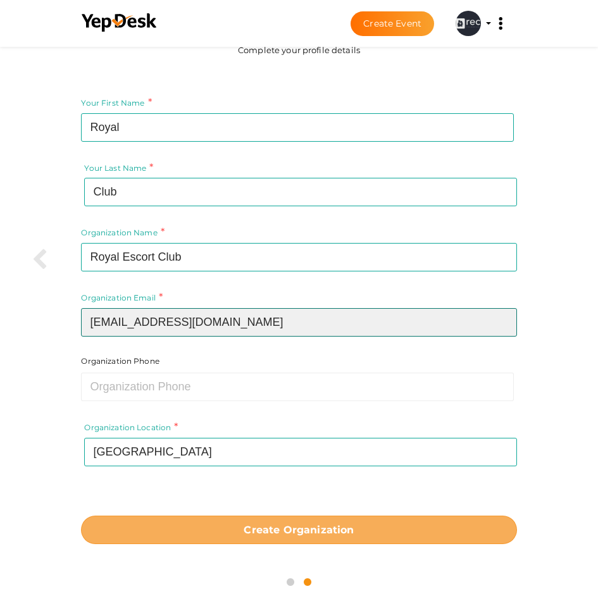
type input "r.oyaleclubindia@gmail.com"
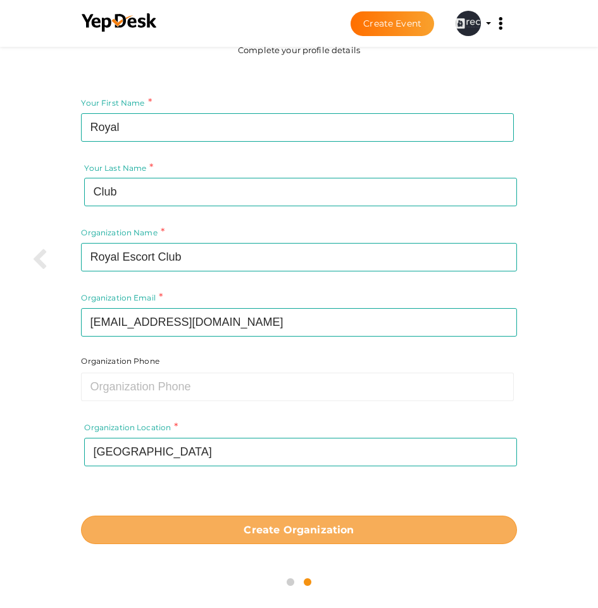
click at [246, 534] on b "Create Organization" at bounding box center [299, 530] width 110 height 12
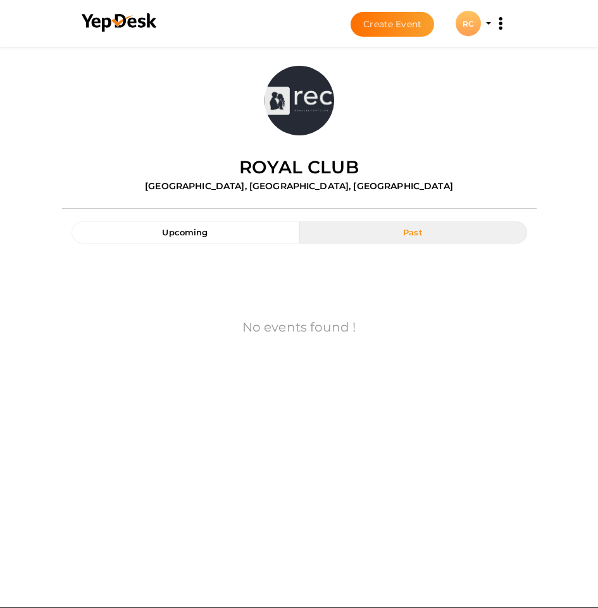
click at [387, 243] on button "Past" at bounding box center [413, 233] width 228 height 22
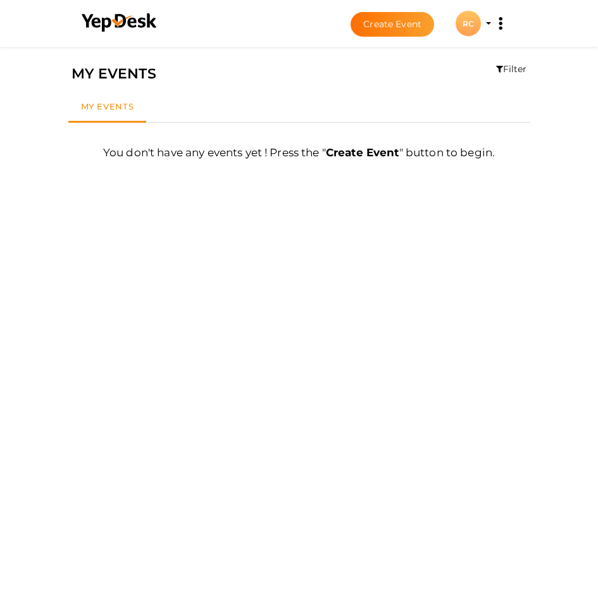
click at [385, 21] on button "Create Event" at bounding box center [393, 24] width 84 height 25
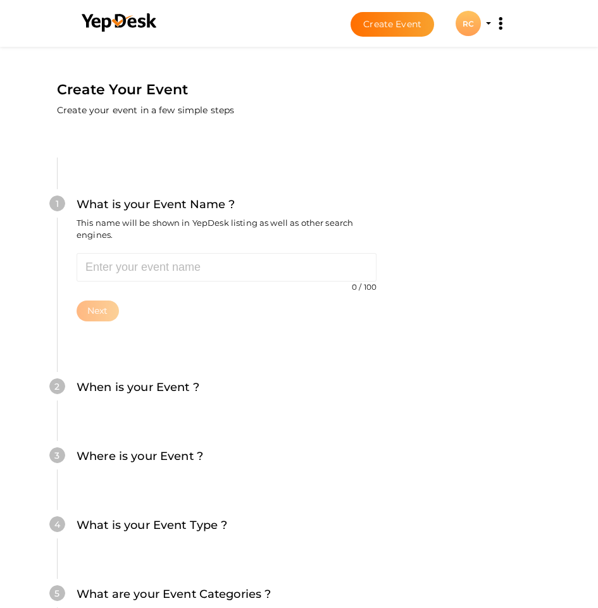
click at [473, 16] on div "RC" at bounding box center [468, 23] width 25 height 25
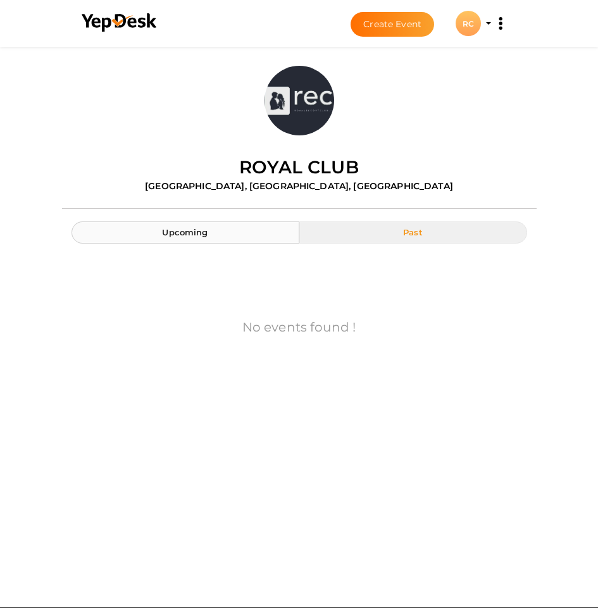
click at [198, 228] on span "Upcoming" at bounding box center [185, 232] width 46 height 10
